Goal: Check status

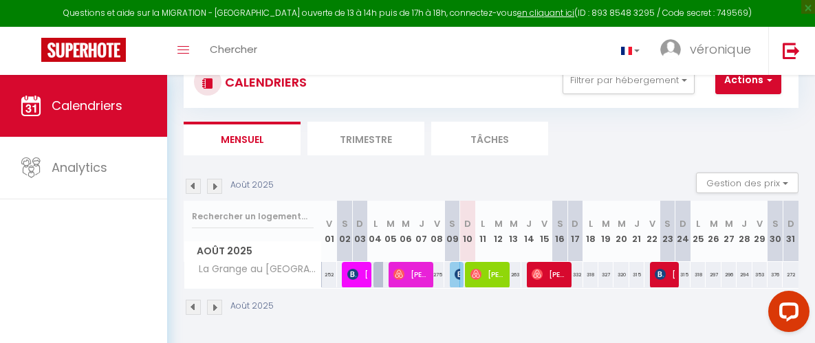
scroll to position [74, 0]
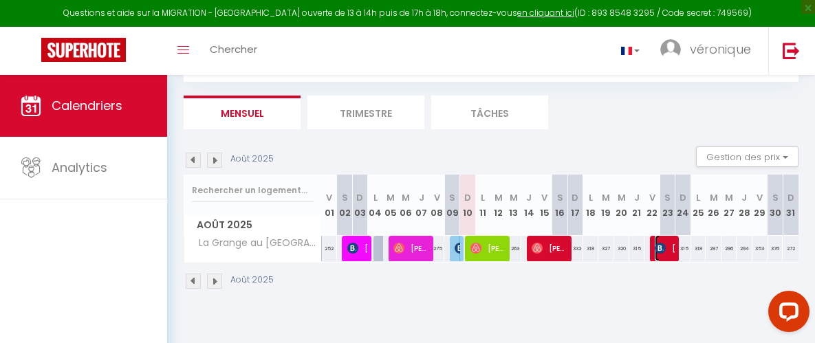
click at [655, 244] on img at bounding box center [660, 248] width 11 height 11
select select "OK"
select select "KO"
select select "0"
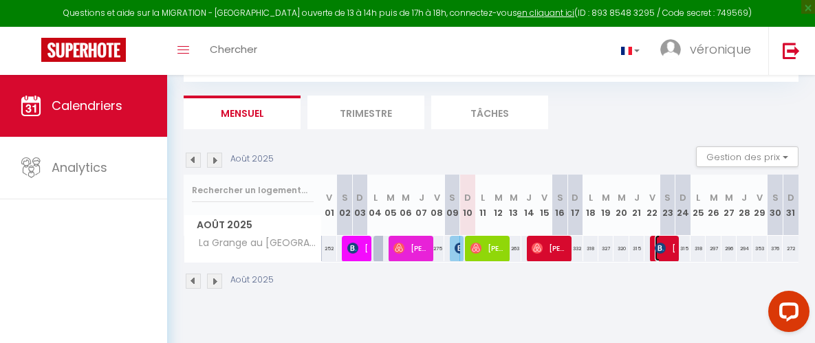
select select "1"
select select
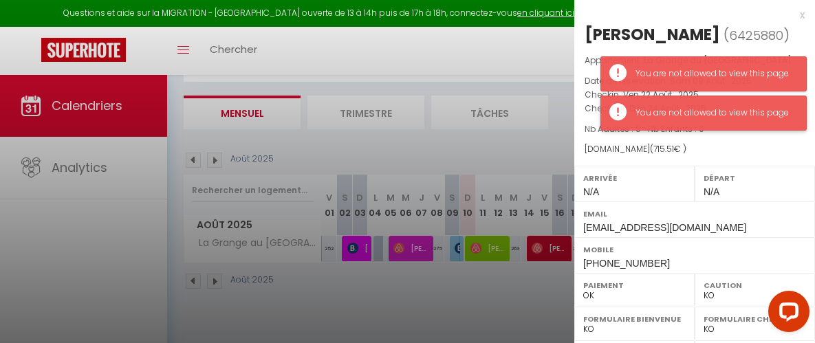
click at [720, 120] on div "You are not allowed to view this page" at bounding box center [704, 113] width 206 height 35
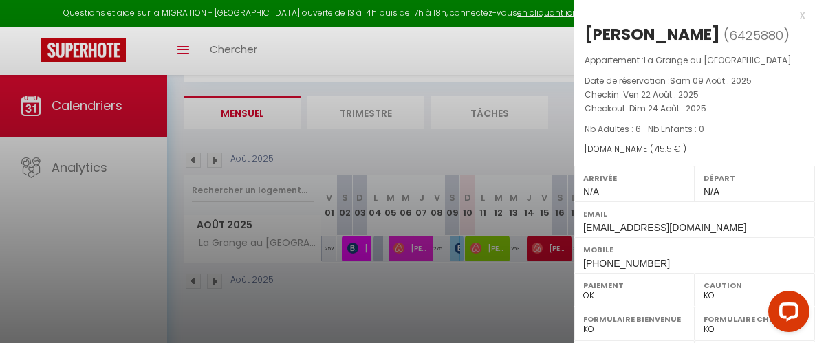
scroll to position [63, 0]
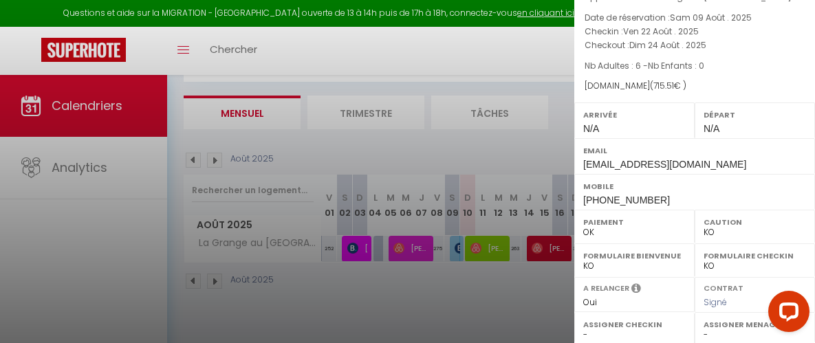
click at [511, 44] on div at bounding box center [407, 171] width 815 height 343
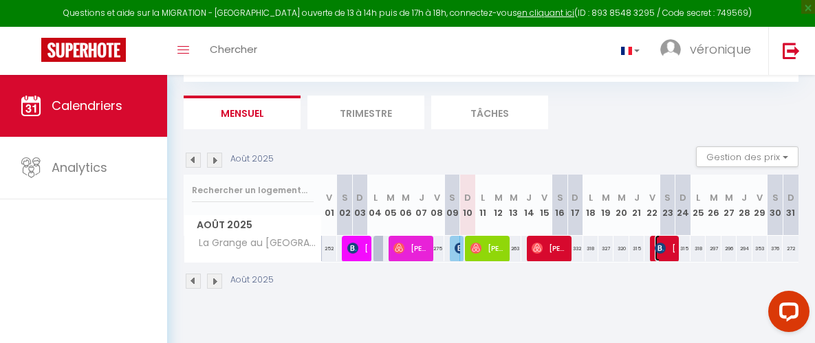
click at [667, 257] on span "[PERSON_NAME]" at bounding box center [665, 248] width 20 height 26
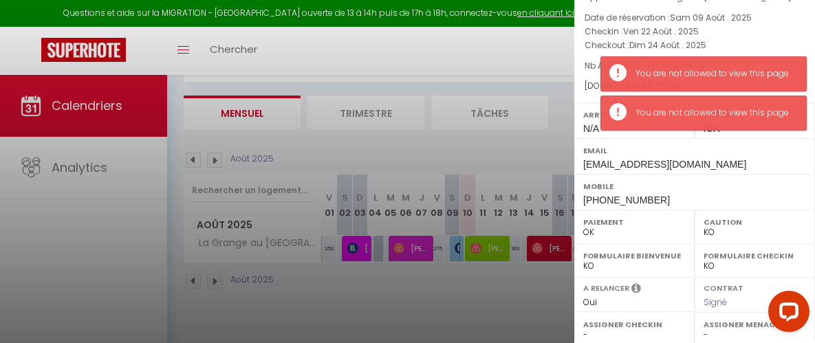
click at [746, 184] on label "Mobile" at bounding box center [695, 187] width 223 height 14
click at [760, 36] on p "Checkin : Ven 22 Août . 2025" at bounding box center [695, 32] width 220 height 14
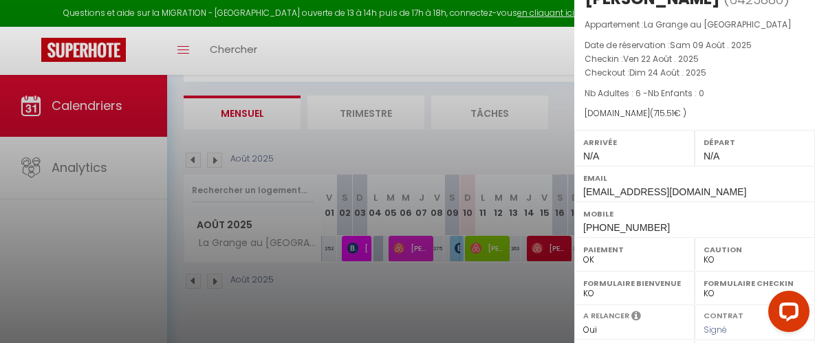
scroll to position [0, 0]
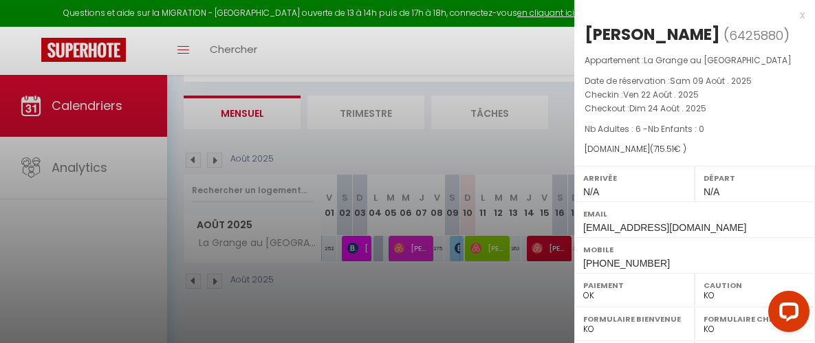
click at [791, 15] on div "x" at bounding box center [690, 15] width 231 height 17
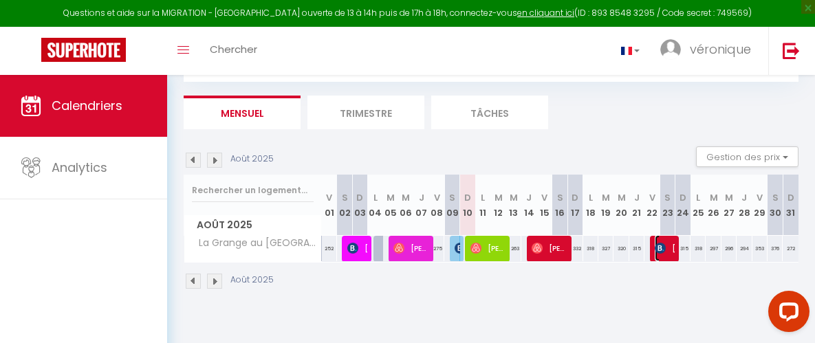
click at [662, 241] on span "[PERSON_NAME]" at bounding box center [665, 248] width 20 height 26
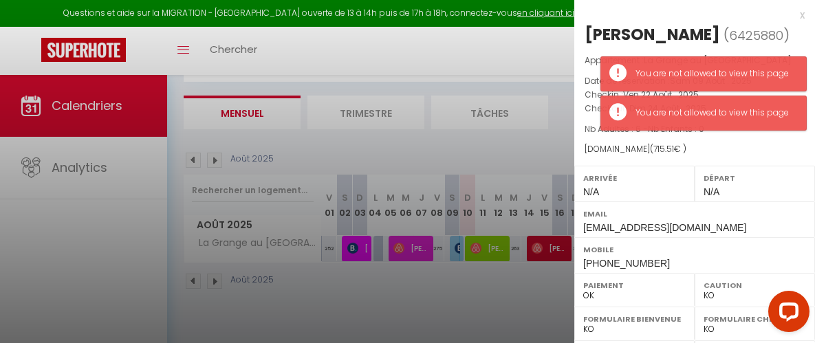
click at [764, 160] on div "CLARA DIKITA ( 6425880 ) Appartement : La Grange au Fil du Parc Date de réserva…" at bounding box center [695, 148] width 241 height 250
click at [788, 64] on div "You are not allowed to view this page" at bounding box center [704, 73] width 206 height 35
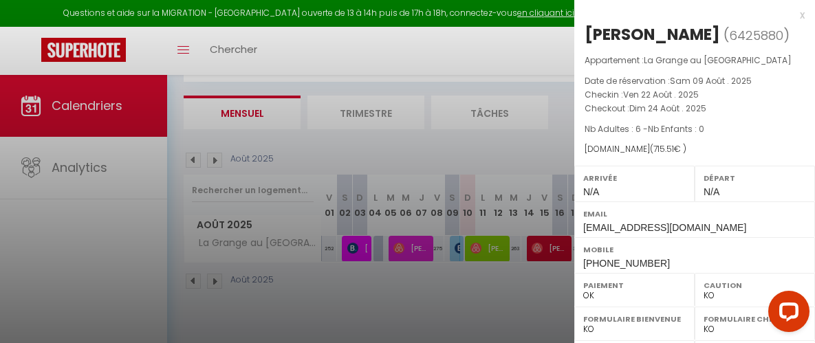
click at [76, 171] on div at bounding box center [407, 171] width 815 height 343
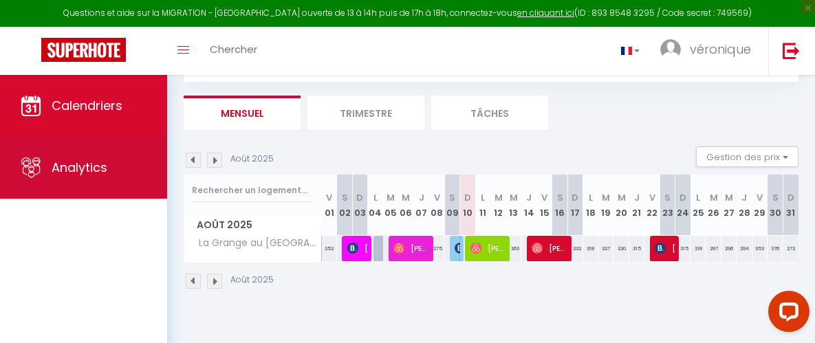
click at [72, 161] on span "Analytics" at bounding box center [80, 167] width 56 height 17
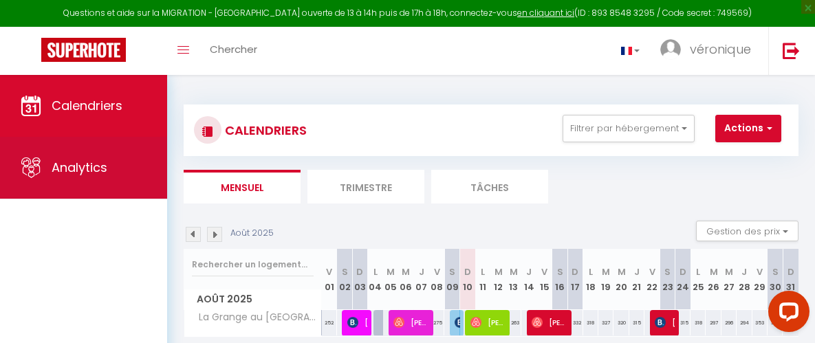
select select "2025"
select select "8"
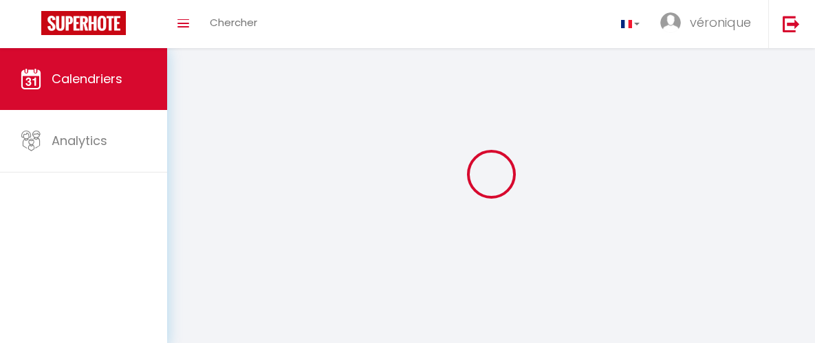
select select
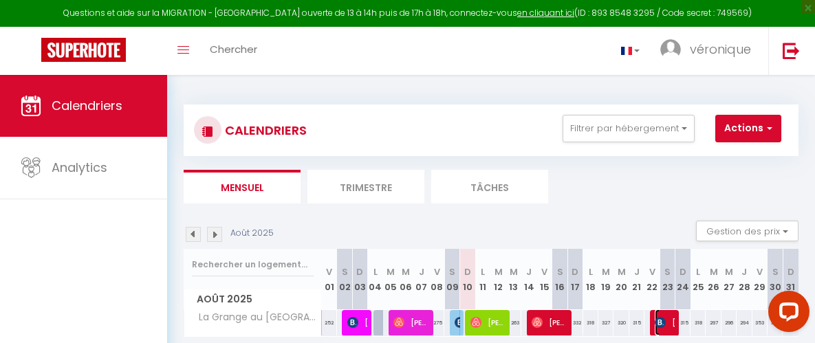
click at [661, 316] on span "[PERSON_NAME]" at bounding box center [665, 323] width 20 height 26
select select "OK"
select select "KO"
select select "0"
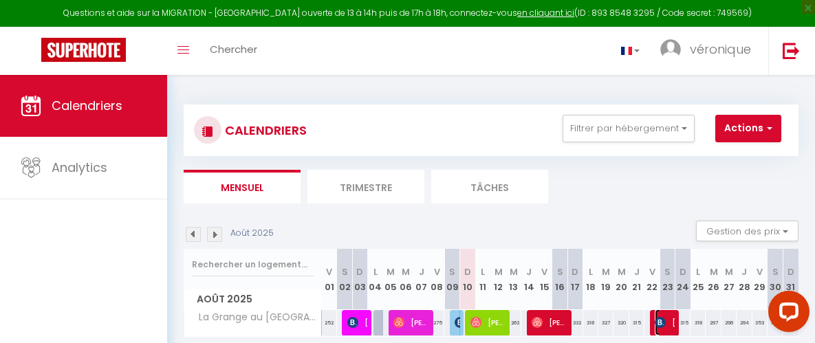
select select "1"
select select
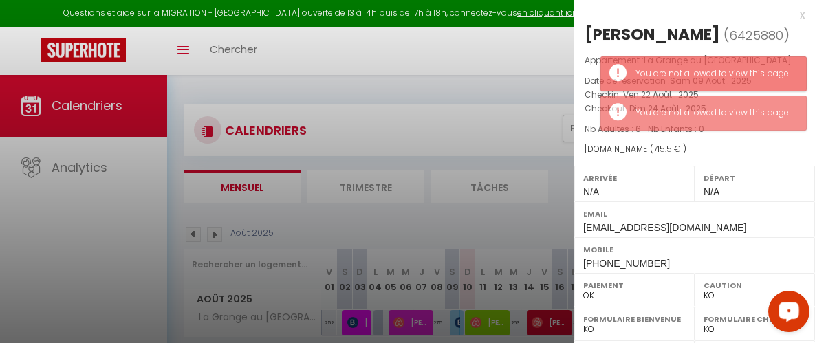
click at [780, 166] on div "Départ N/A" at bounding box center [755, 184] width 120 height 36
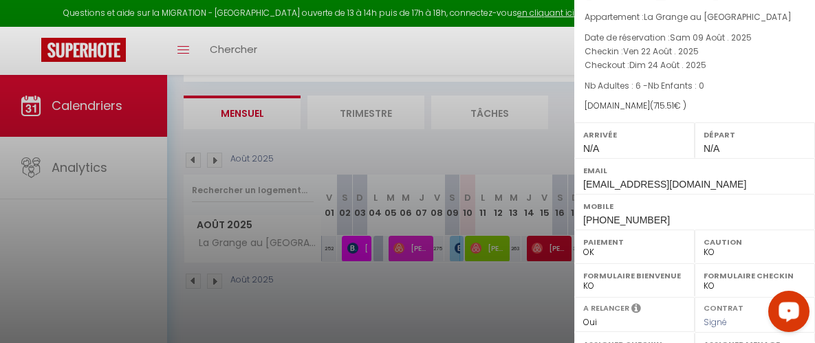
scroll to position [63, 0]
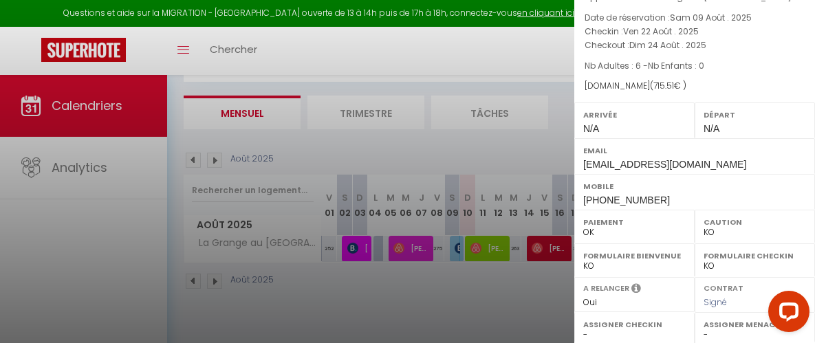
click at [811, 333] on div at bounding box center [787, 315] width 58 height 58
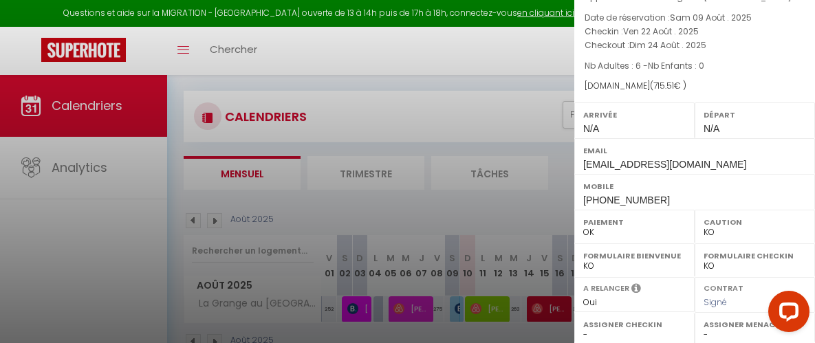
scroll to position [28, 0]
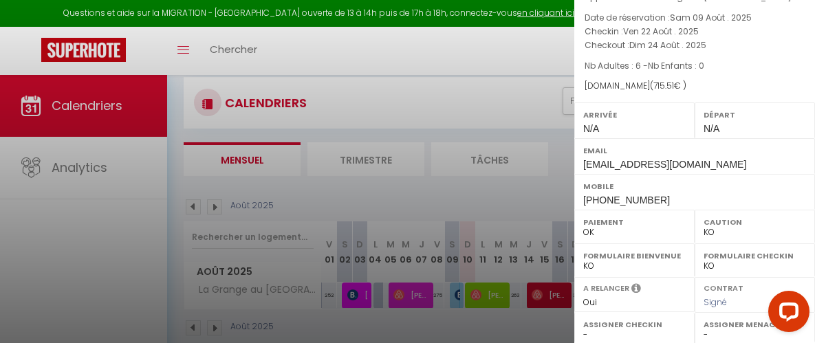
click at [456, 61] on div at bounding box center [407, 171] width 815 height 343
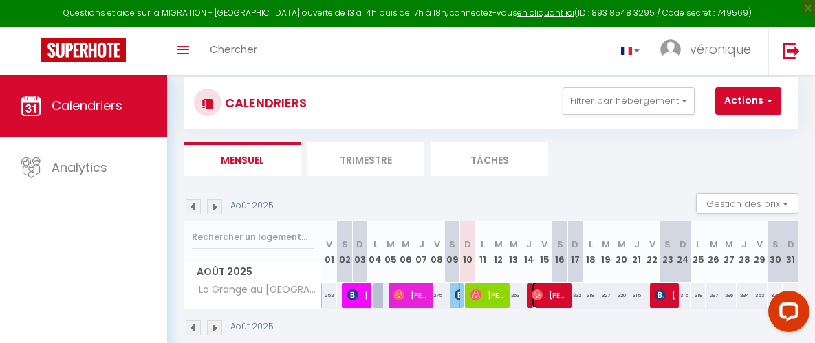
click at [554, 286] on span "[PERSON_NAME]" at bounding box center [549, 295] width 35 height 26
select select "KO"
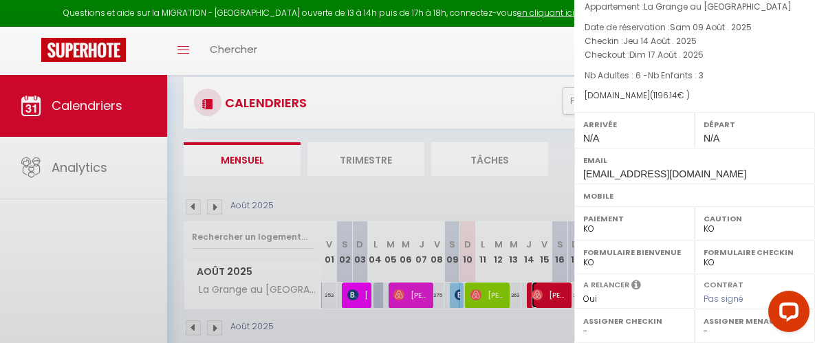
scroll to position [50, 0]
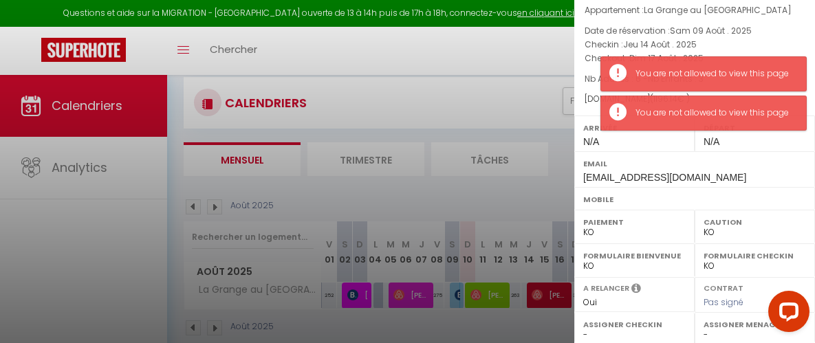
click at [747, 161] on label "Email" at bounding box center [695, 164] width 223 height 14
click at [733, 52] on p "Checkout : Dim 17 Août . 2025" at bounding box center [695, 59] width 220 height 14
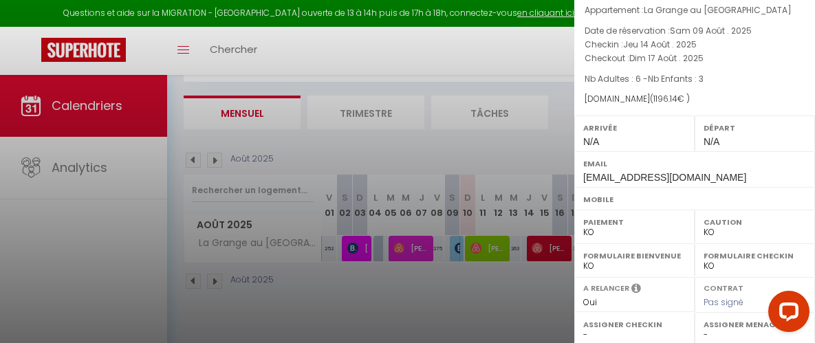
click at [538, 240] on div at bounding box center [407, 171] width 815 height 343
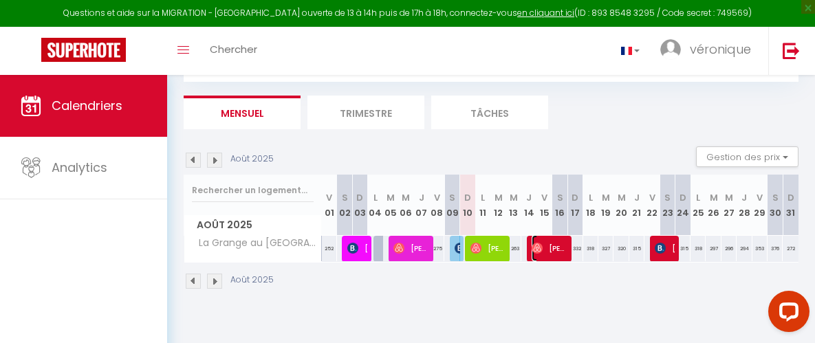
click at [548, 249] on span "[PERSON_NAME]" at bounding box center [549, 248] width 35 height 26
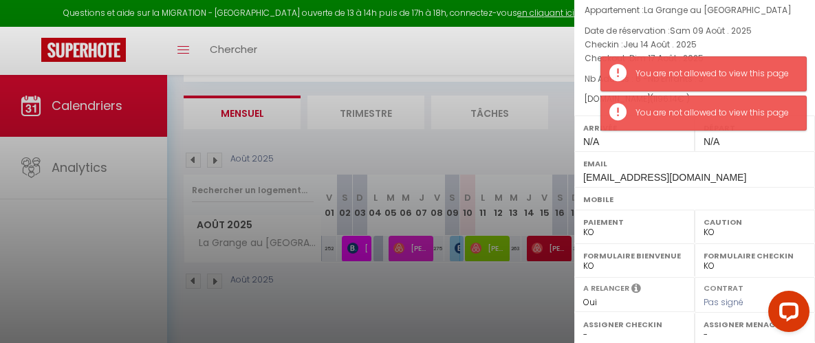
click at [725, 144] on div "Départ N/A" at bounding box center [755, 134] width 120 height 36
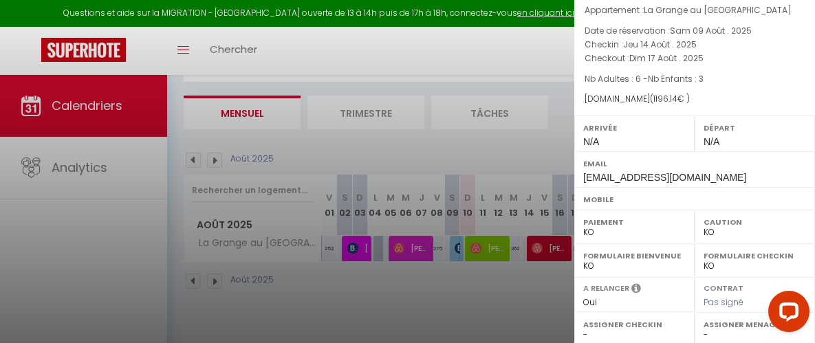
click at [515, 52] on div at bounding box center [407, 171] width 815 height 343
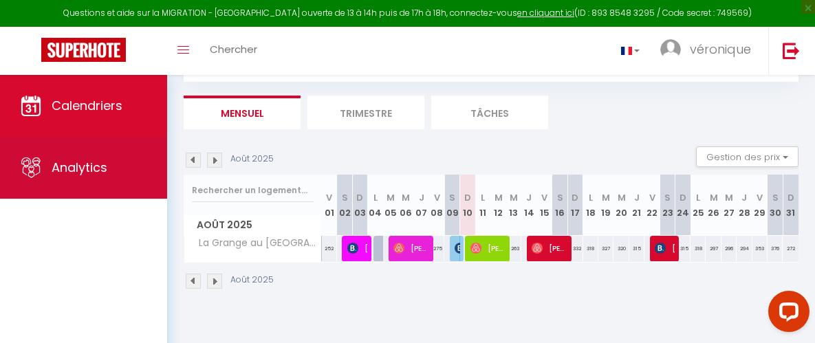
click at [69, 161] on span "Analytics" at bounding box center [80, 167] width 56 height 17
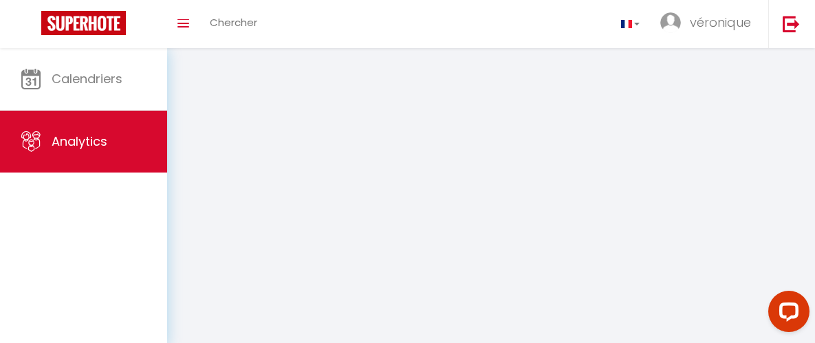
select select "2025"
select select "8"
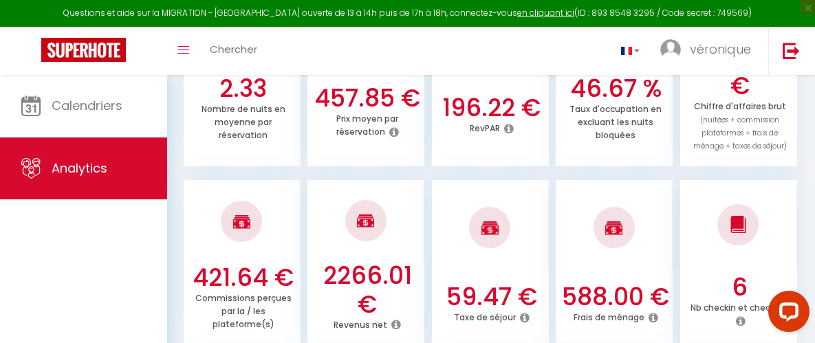
scroll to position [550, 0]
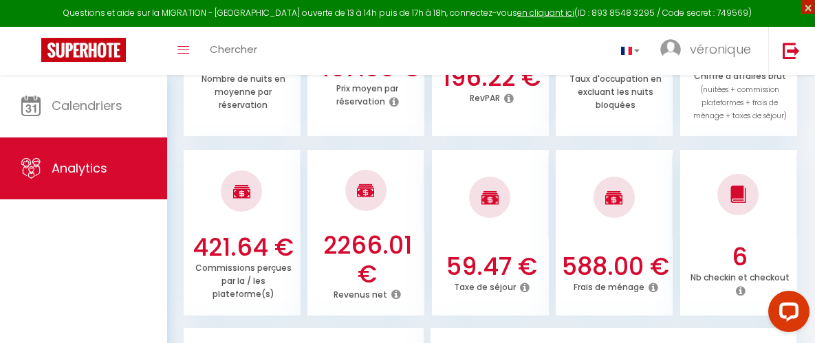
click at [807, 6] on span "×" at bounding box center [809, 7] width 14 height 14
